Goal: Information Seeking & Learning: Learn about a topic

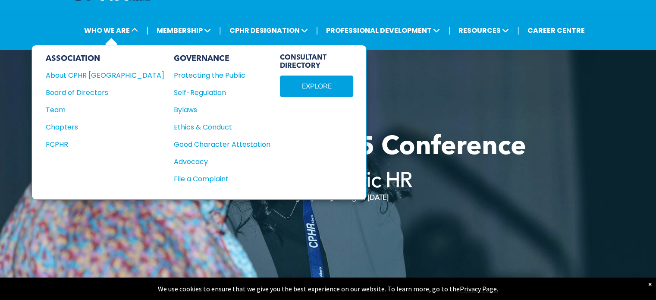
scroll to position [33, 0]
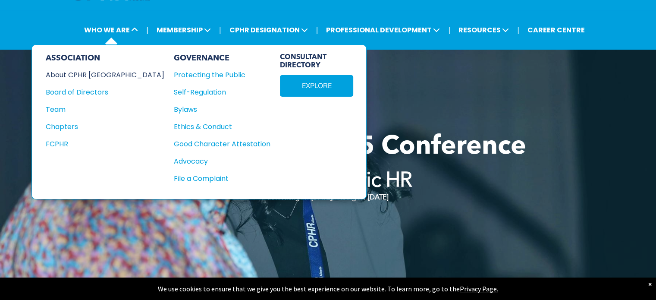
click at [98, 71] on div "About CPHR Alberta" at bounding box center [99, 74] width 107 height 11
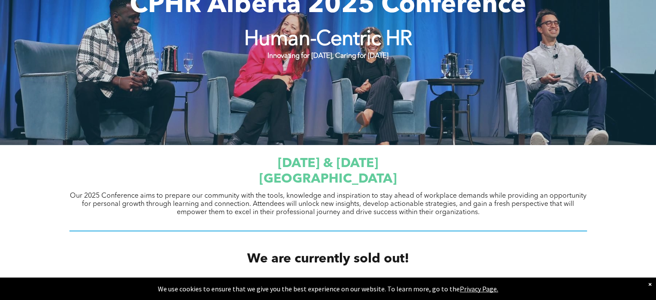
scroll to position [251, 0]
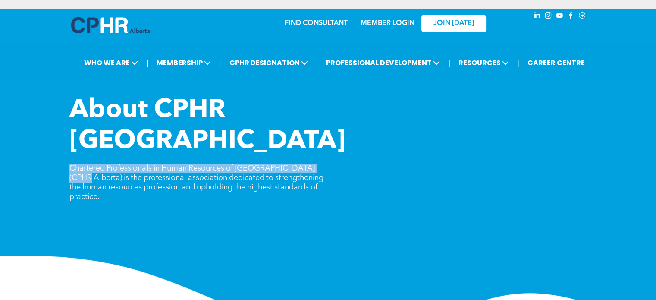
drag, startPoint x: 66, startPoint y: 133, endPoint x: 321, endPoint y: 137, distance: 255.4
click at [321, 137] on div "About CPHR [GEOGRAPHIC_DATA] Chartered Professionals in Human Resources of [GEO…" at bounding box center [328, 216] width 656 height 242
copy span "Chartered Professionals in Human Resources of [GEOGRAPHIC_DATA] (CPHR [GEOGRAPH…"
